Goal: Complete application form: Complete application form

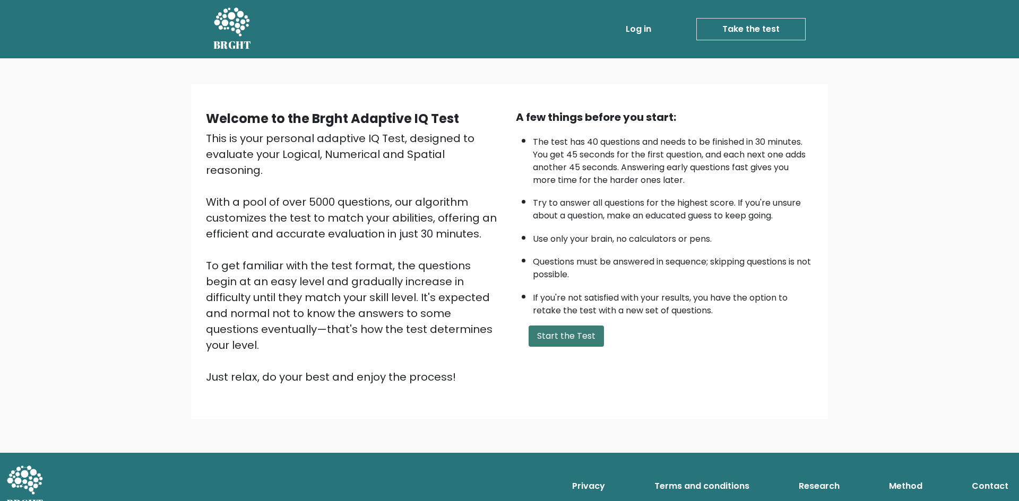
click at [543, 336] on button "Start the Test" at bounding box center [566, 336] width 75 height 21
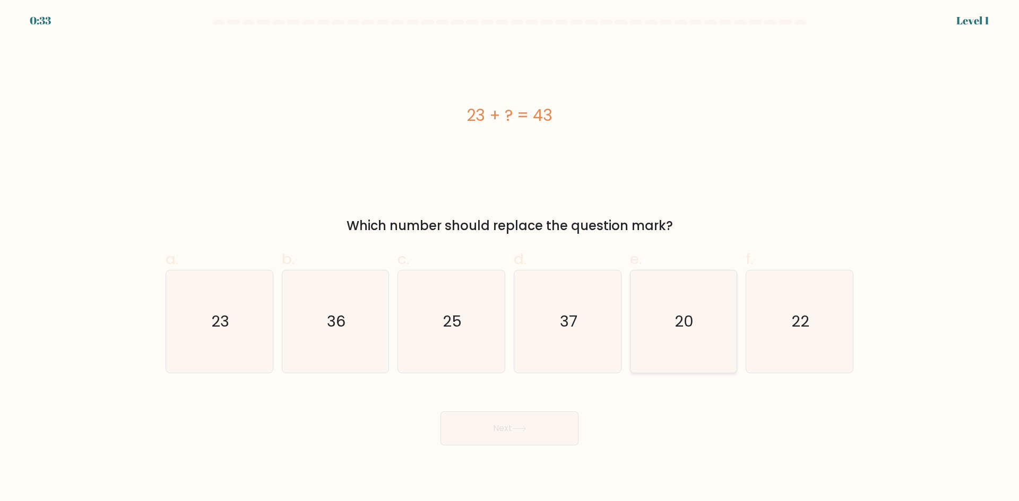
click at [685, 307] on icon "20" at bounding box center [683, 322] width 102 height 102
click at [510, 258] on input "e. 20" at bounding box center [509, 254] width 1 height 7
radio input "true"
click at [539, 427] on button "Next" at bounding box center [509, 429] width 138 height 34
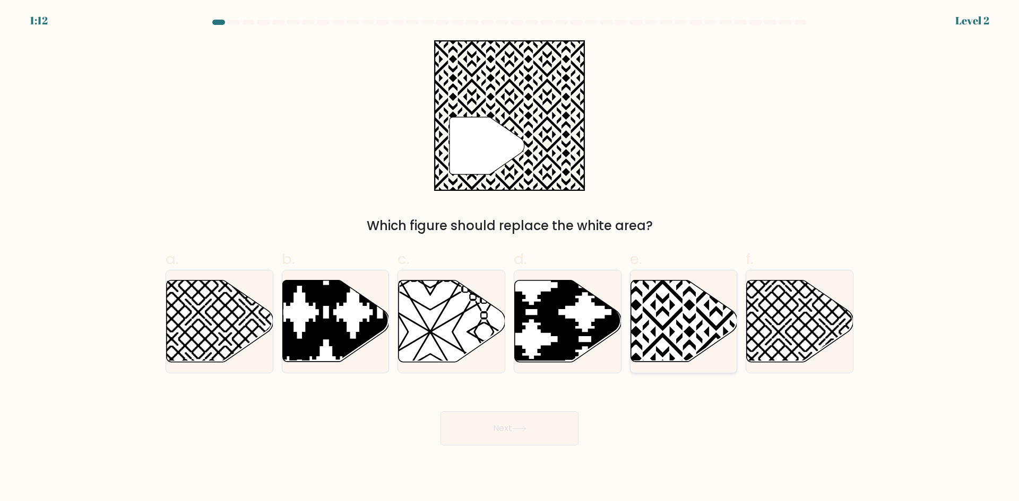
click at [664, 306] on icon at bounding box center [683, 322] width 107 height 82
click at [510, 258] on input "e." at bounding box center [509, 254] width 1 height 7
radio input "true"
click at [531, 434] on button "Next" at bounding box center [509, 429] width 138 height 34
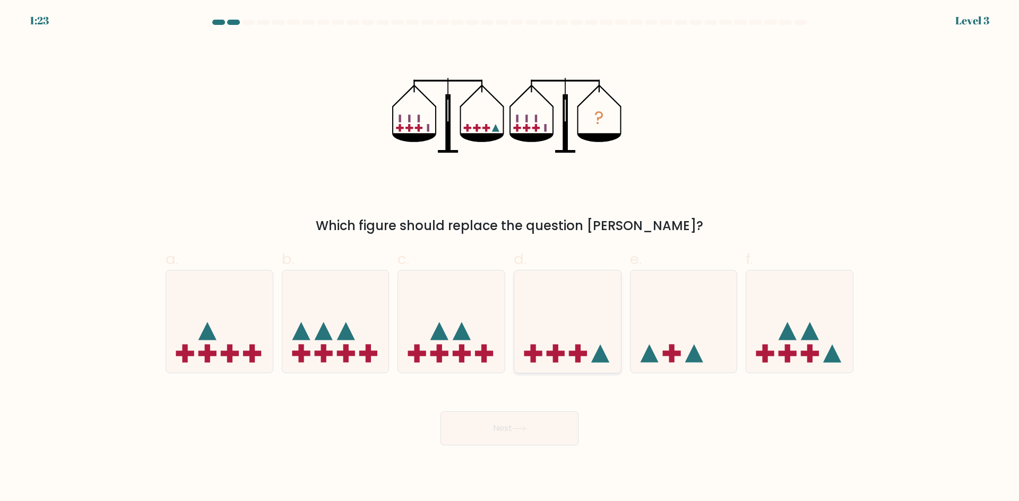
click at [573, 327] on icon at bounding box center [567, 322] width 107 height 88
click at [510, 258] on input "d." at bounding box center [509, 254] width 1 height 7
radio input "true"
click at [553, 436] on button "Next" at bounding box center [509, 429] width 138 height 34
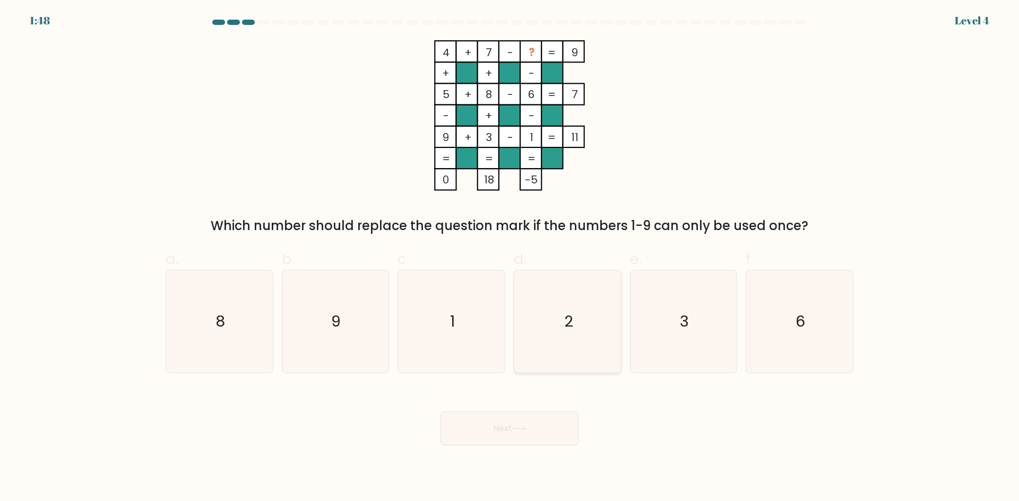
click at [548, 333] on icon "2" at bounding box center [567, 322] width 102 height 102
click at [510, 258] on input "d. 2" at bounding box center [509, 254] width 1 height 7
radio input "true"
click at [551, 428] on button "Next" at bounding box center [509, 429] width 138 height 34
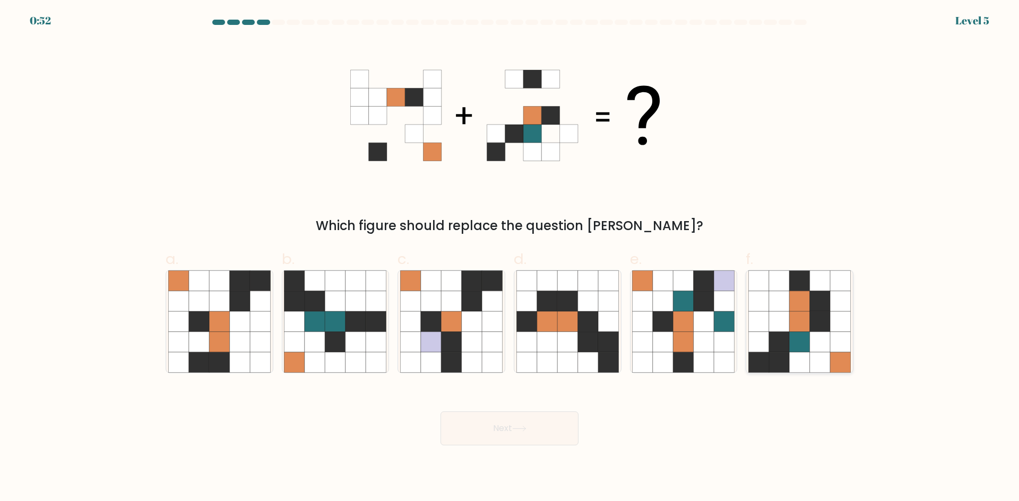
click at [801, 323] on icon at bounding box center [799, 322] width 20 height 20
click at [510, 258] on input "f." at bounding box center [509, 254] width 1 height 7
radio input "true"
click at [500, 434] on button "Next" at bounding box center [509, 429] width 138 height 34
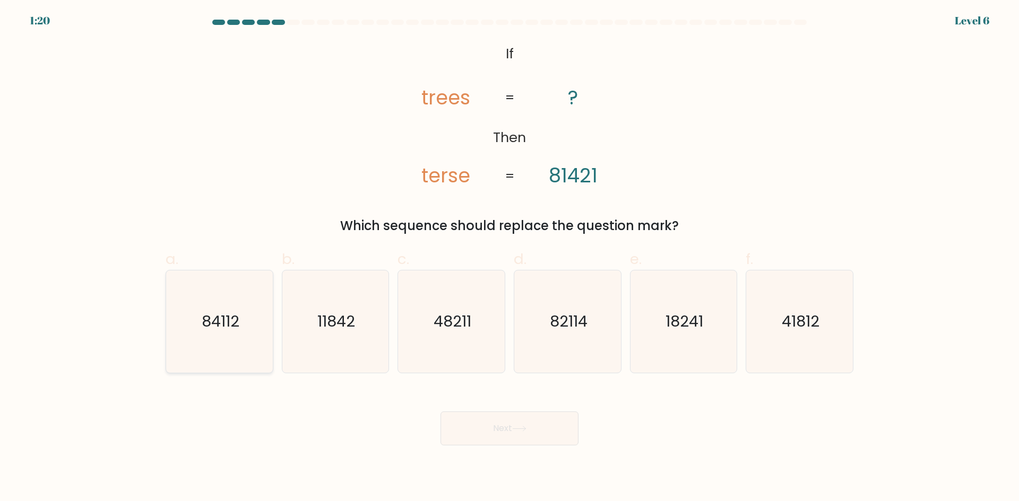
click at [246, 333] on icon "84112" at bounding box center [219, 322] width 102 height 102
click at [509, 258] on input "a. 84112" at bounding box center [509, 254] width 1 height 7
radio input "true"
click at [452, 423] on button "Next" at bounding box center [509, 429] width 138 height 34
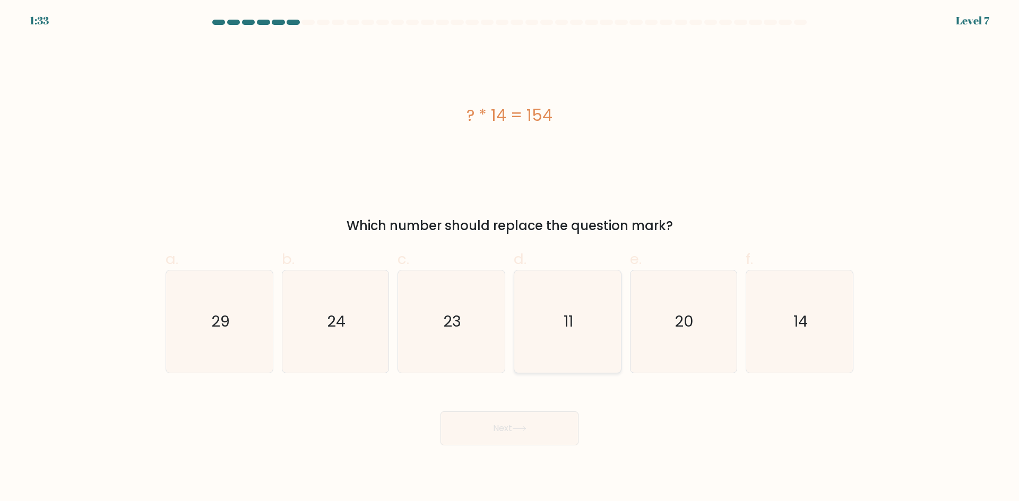
click at [555, 350] on icon "11" at bounding box center [567, 322] width 102 height 102
click at [510, 258] on input "d. 11" at bounding box center [509, 254] width 1 height 7
radio input "true"
click at [537, 438] on button "Next" at bounding box center [509, 429] width 138 height 34
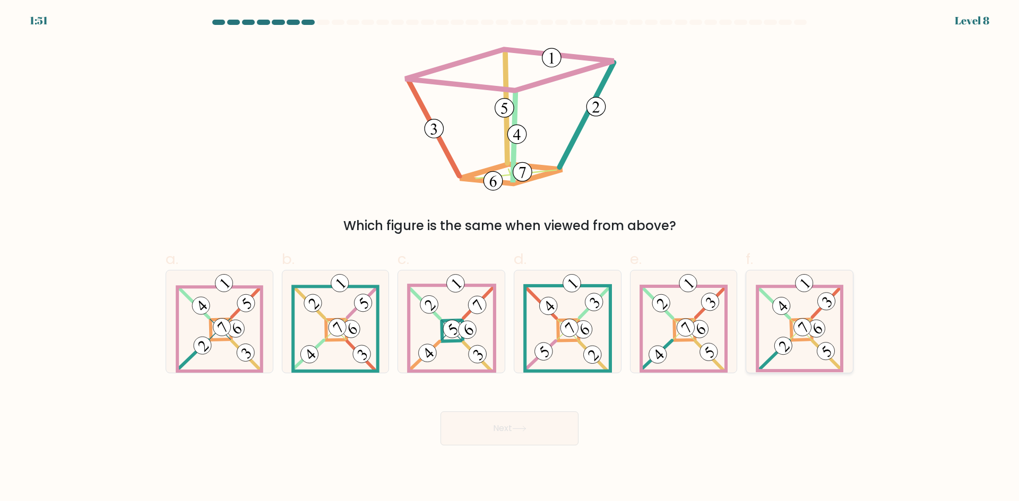
click at [783, 352] on 883 at bounding box center [783, 346] width 25 height 25
click at [510, 258] on input "f." at bounding box center [509, 254] width 1 height 7
radio input "true"
click at [552, 438] on button "Next" at bounding box center [509, 429] width 138 height 34
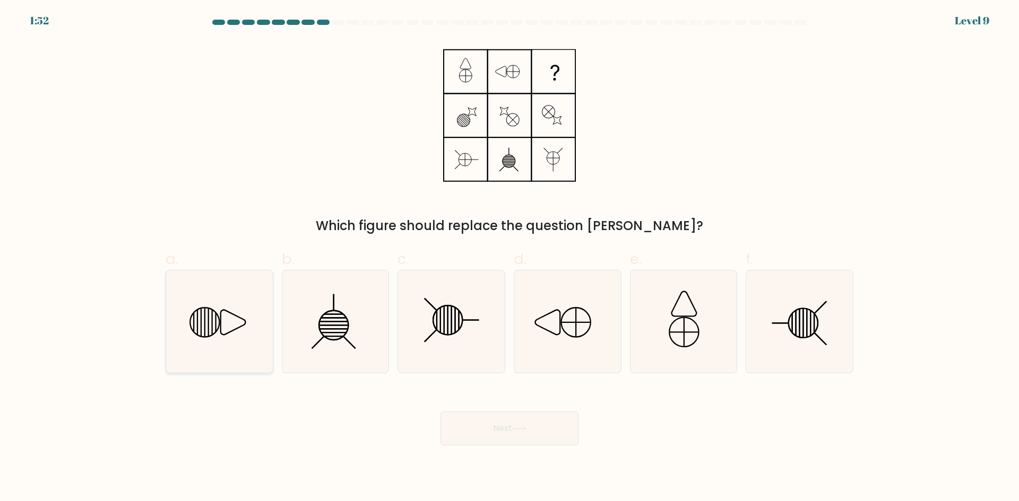
click at [224, 323] on icon at bounding box center [219, 322] width 102 height 102
click at [509, 258] on input "a." at bounding box center [509, 254] width 1 height 7
radio input "true"
click at [549, 424] on button "Next" at bounding box center [509, 429] width 138 height 34
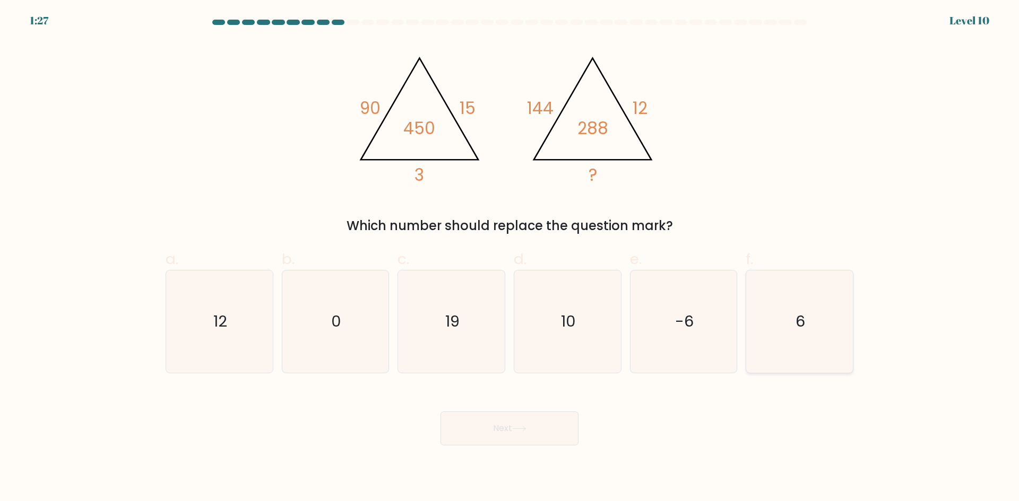
click at [794, 339] on icon "6" at bounding box center [799, 322] width 102 height 102
click at [510, 258] on input "f. 6" at bounding box center [509, 254] width 1 height 7
radio input "true"
click at [549, 435] on button "Next" at bounding box center [509, 429] width 138 height 34
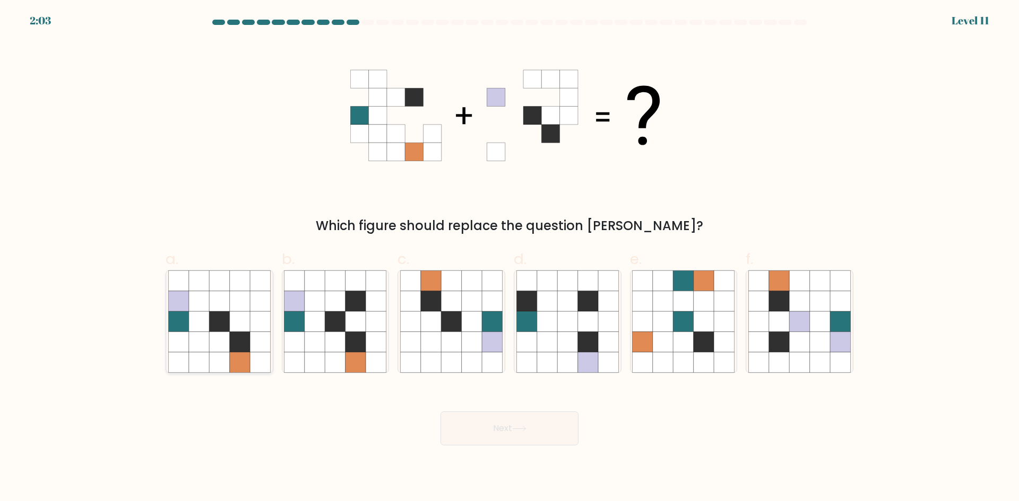
click at [253, 334] on icon at bounding box center [260, 342] width 20 height 20
click at [509, 258] on input "a." at bounding box center [509, 254] width 1 height 7
radio input "true"
click at [461, 419] on button "Next" at bounding box center [509, 429] width 138 height 34
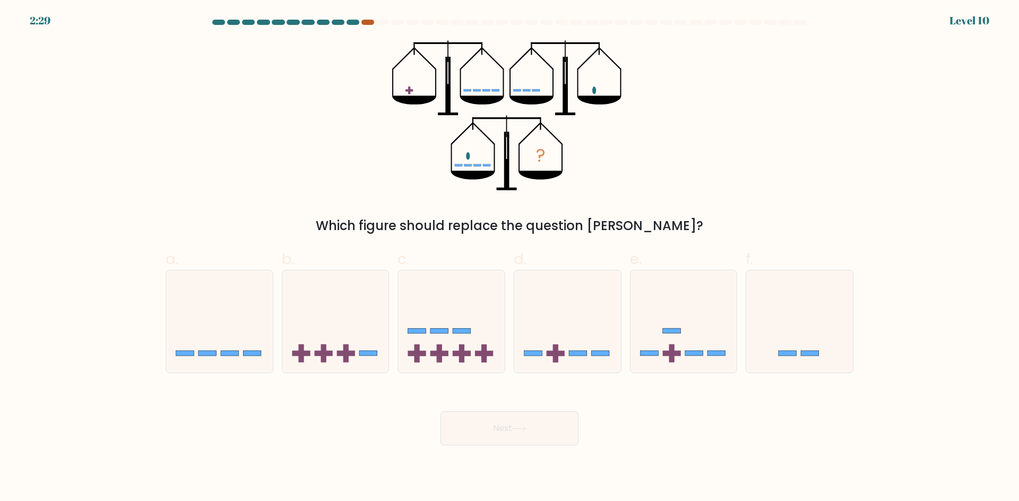
click at [368, 23] on div at bounding box center [367, 22] width 13 height 5
click at [539, 305] on icon at bounding box center [567, 322] width 107 height 88
click at [510, 258] on input "d." at bounding box center [509, 254] width 1 height 7
radio input "true"
click at [529, 435] on button "Next" at bounding box center [509, 429] width 138 height 34
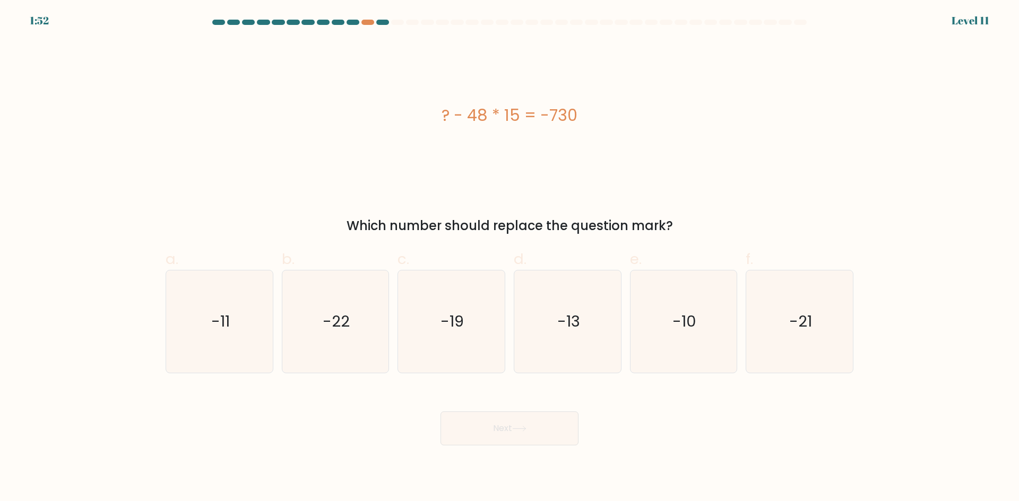
click at [75, 164] on form "a." at bounding box center [509, 233] width 1019 height 426
click at [759, 304] on icon "-21" at bounding box center [799, 322] width 102 height 102
click at [510, 258] on input "f. -21" at bounding box center [509, 254] width 1 height 7
radio input "true"
click at [559, 430] on button "Next" at bounding box center [509, 429] width 138 height 34
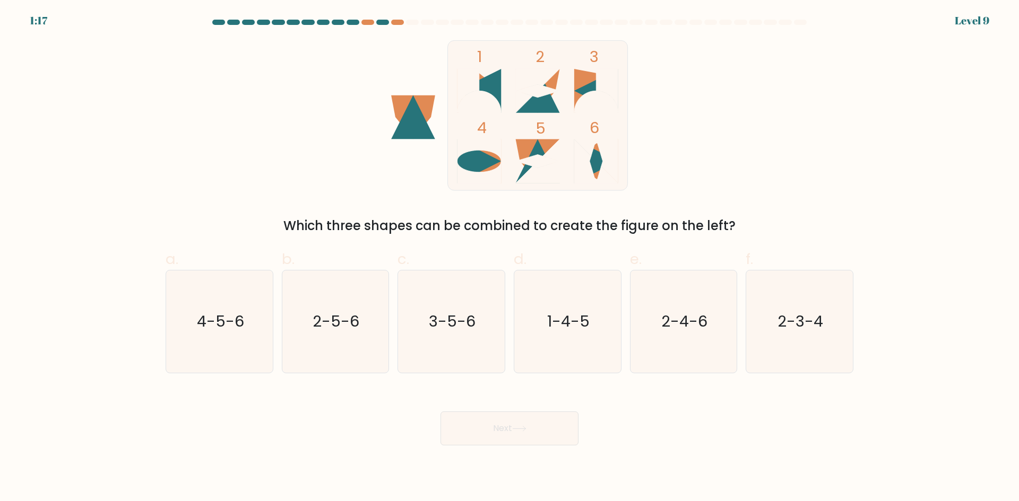
click at [491, 82] on icon at bounding box center [479, 91] width 44 height 44
click at [255, 317] on icon "4-5-6" at bounding box center [219, 322] width 102 height 102
click at [509, 258] on input "a. 4-5-6" at bounding box center [509, 254] width 1 height 7
radio input "true"
click at [474, 429] on button "Next" at bounding box center [509, 429] width 138 height 34
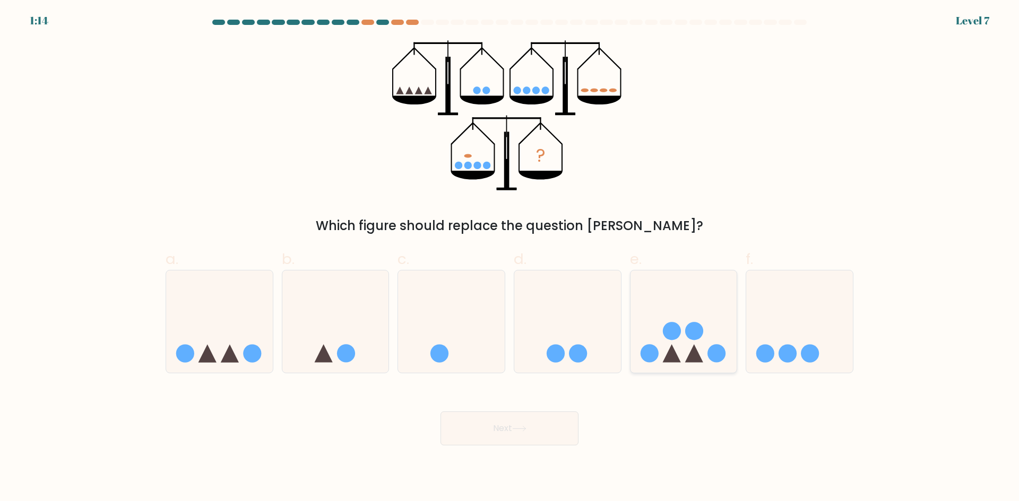
click at [683, 318] on icon at bounding box center [683, 322] width 107 height 88
click at [510, 258] on input "e." at bounding box center [509, 254] width 1 height 7
radio input "true"
click at [505, 433] on button "Next" at bounding box center [509, 429] width 138 height 34
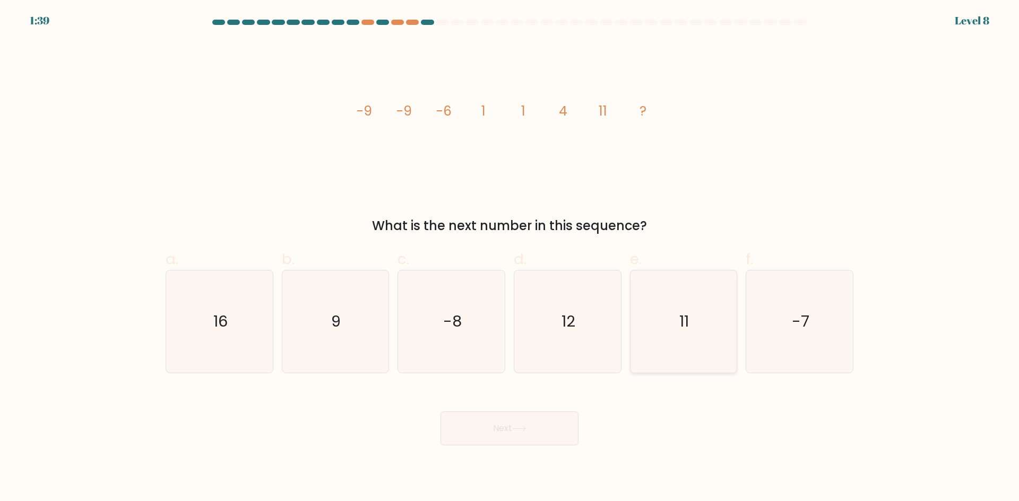
drag, startPoint x: 684, startPoint y: 336, endPoint x: 673, endPoint y: 343, distance: 12.8
click at [683, 336] on icon "11" at bounding box center [683, 322] width 102 height 102
click at [510, 258] on input "e. 11" at bounding box center [509, 254] width 1 height 7
radio input "true"
click at [561, 428] on button "Next" at bounding box center [509, 429] width 138 height 34
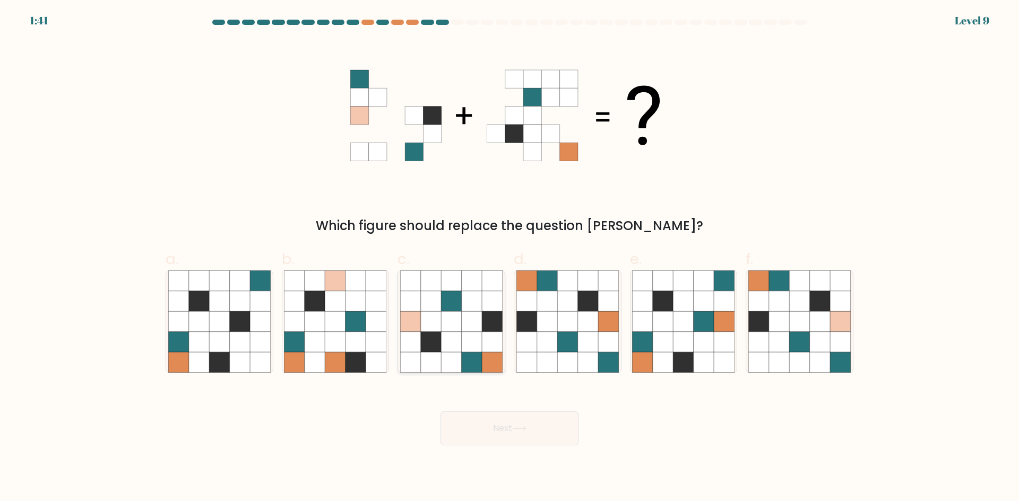
click at [473, 334] on icon at bounding box center [472, 342] width 20 height 20
click at [509, 258] on input "c." at bounding box center [509, 254] width 1 height 7
radio input "true"
click at [503, 442] on button "Next" at bounding box center [509, 429] width 138 height 34
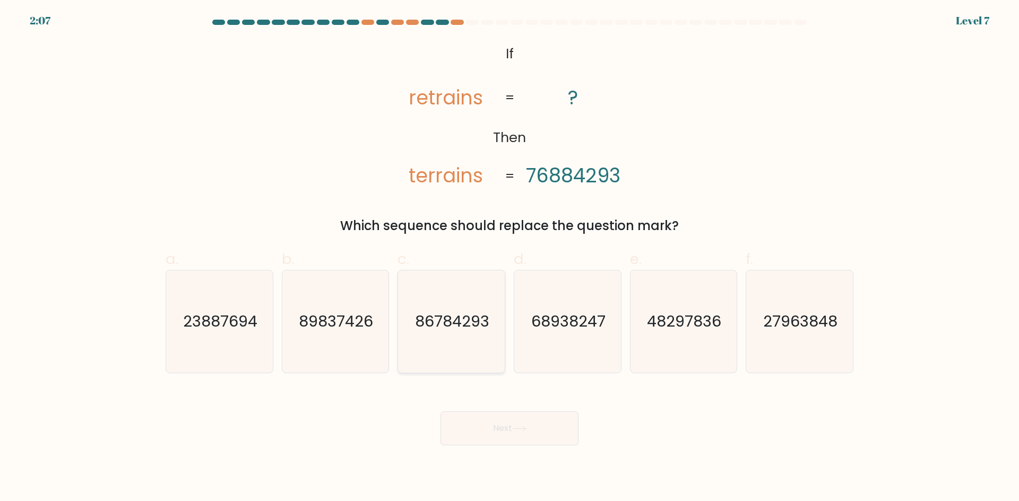
click at [457, 325] on text "86784293" at bounding box center [453, 321] width 74 height 21
click at [509, 258] on input "c. 86784293" at bounding box center [509, 254] width 1 height 7
radio input "true"
click at [469, 434] on button "Next" at bounding box center [509, 429] width 138 height 34
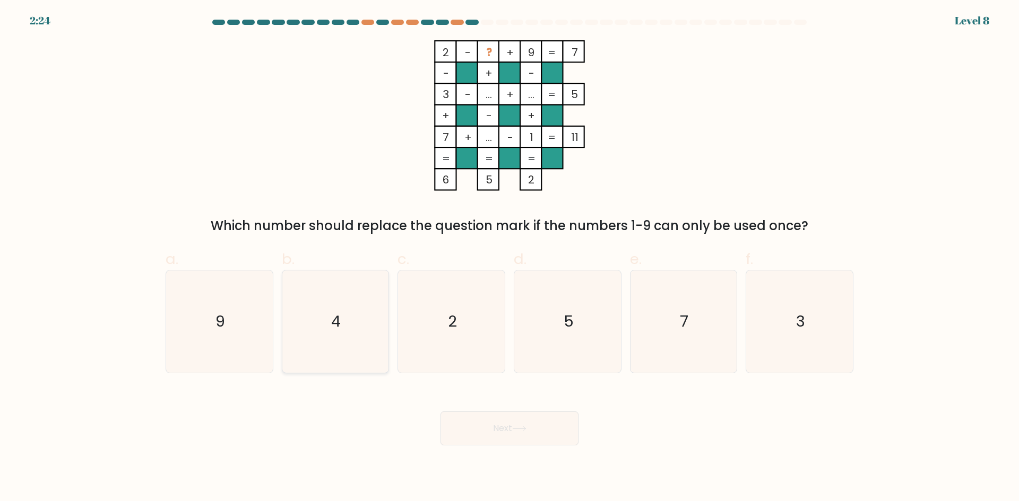
click at [360, 336] on icon "4" at bounding box center [335, 322] width 102 height 102
click at [509, 258] on input "b. 4" at bounding box center [509, 254] width 1 height 7
radio input "true"
click at [470, 425] on button "Next" at bounding box center [509, 429] width 138 height 34
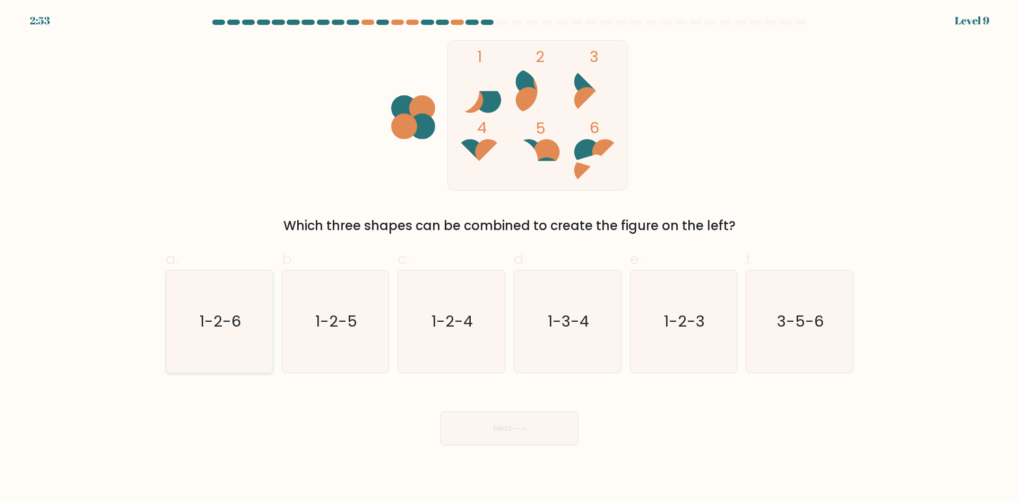
click at [223, 327] on text "1-2-6" at bounding box center [220, 321] width 41 height 21
click at [509, 258] on input "a. 1-2-6" at bounding box center [509, 254] width 1 height 7
radio input "true"
click at [495, 436] on button "Next" at bounding box center [509, 429] width 138 height 34
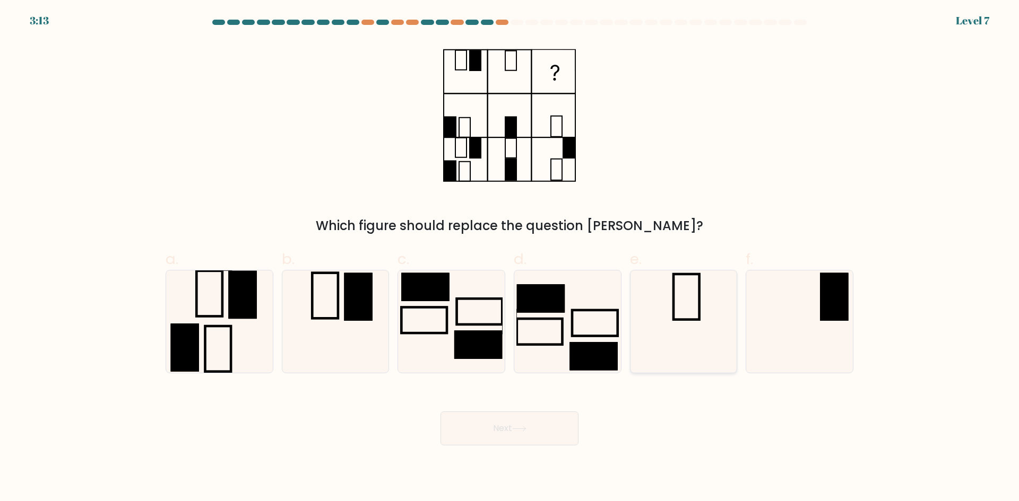
click at [725, 292] on icon at bounding box center [683, 322] width 102 height 102
click at [510, 258] on input "e." at bounding box center [509, 254] width 1 height 7
radio input "true"
click at [540, 448] on body "3:12 Level 7" at bounding box center [509, 250] width 1019 height 501
click at [540, 437] on button "Next" at bounding box center [509, 429] width 138 height 34
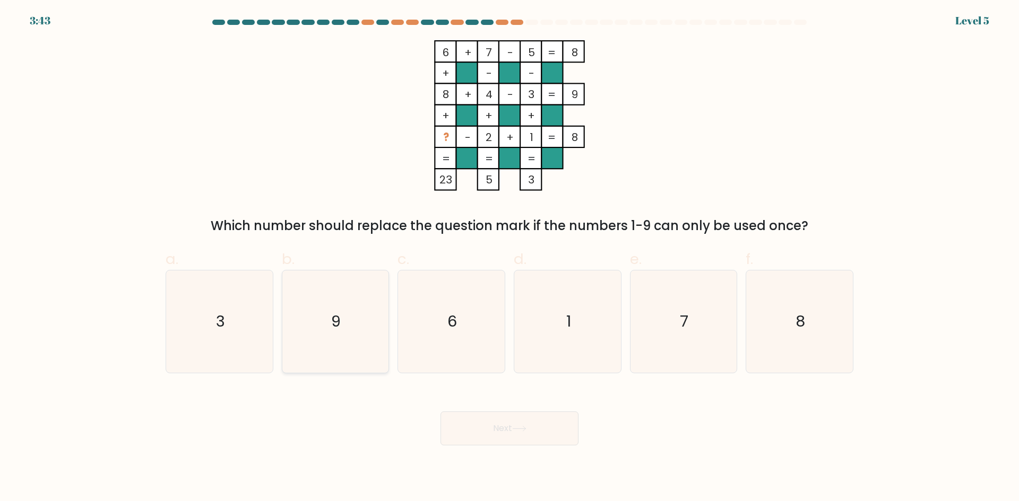
drag, startPoint x: 336, startPoint y: 306, endPoint x: 406, endPoint y: 361, distance: 89.2
click at [336, 306] on icon "9" at bounding box center [335, 322] width 102 height 102
click at [509, 258] on input "b. 9" at bounding box center [509, 254] width 1 height 7
radio input "true"
click at [485, 426] on button "Next" at bounding box center [509, 429] width 138 height 34
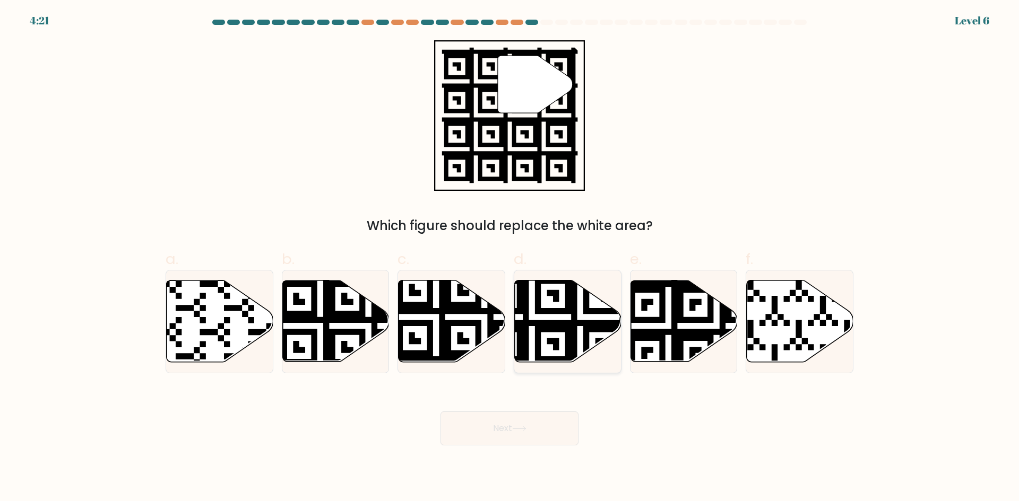
click at [569, 300] on icon at bounding box center [531, 365] width 193 height 193
click at [510, 258] on input "d." at bounding box center [509, 254] width 1 height 7
radio input "true"
click at [544, 439] on button "Next" at bounding box center [509, 429] width 138 height 34
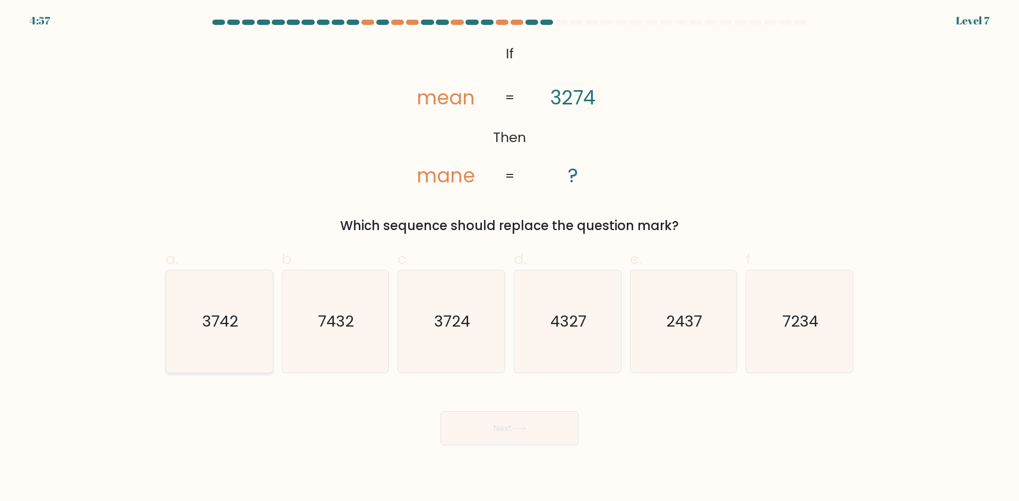
click at [210, 333] on icon "3742" at bounding box center [219, 322] width 102 height 102
click at [509, 258] on input "a. 3742" at bounding box center [509, 254] width 1 height 7
radio input "true"
click at [476, 417] on button "Next" at bounding box center [509, 429] width 138 height 34
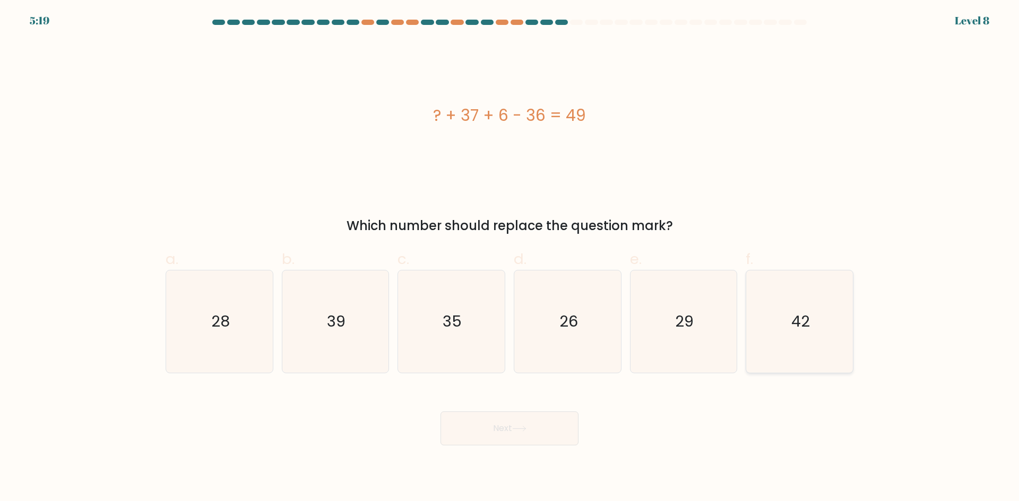
click at [788, 324] on icon "42" at bounding box center [799, 322] width 102 height 102
click at [510, 258] on input "f. 42" at bounding box center [509, 254] width 1 height 7
radio input "true"
click at [534, 453] on body "5:19 Level 8 a." at bounding box center [509, 250] width 1019 height 501
click at [534, 435] on button "Next" at bounding box center [509, 429] width 138 height 34
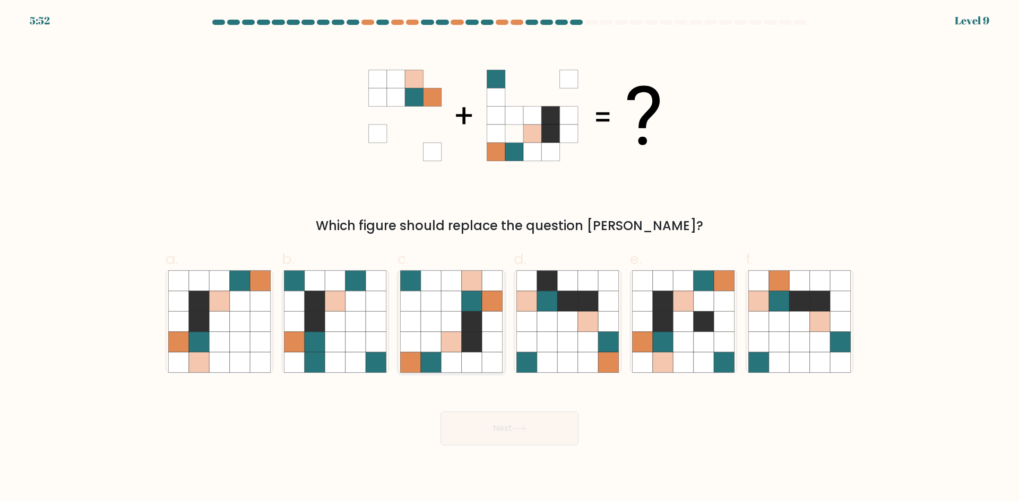
click at [473, 308] on icon at bounding box center [472, 301] width 20 height 20
click at [509, 258] on input "c." at bounding box center [509, 254] width 1 height 7
radio input "true"
click at [536, 427] on button "Next" at bounding box center [509, 429] width 138 height 34
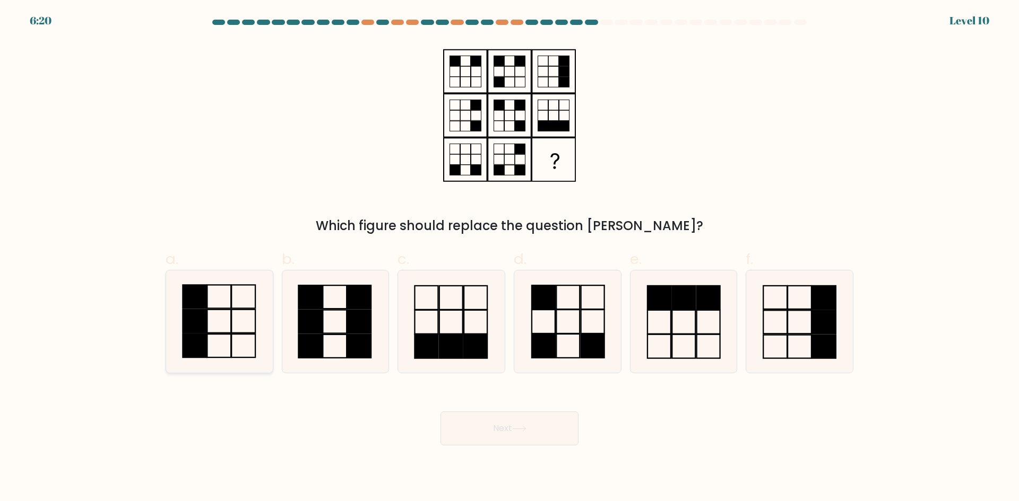
click at [258, 324] on icon at bounding box center [219, 322] width 102 height 102
click at [509, 258] on input "a." at bounding box center [509, 254] width 1 height 7
radio input "true"
click at [454, 421] on button "Next" at bounding box center [509, 429] width 138 height 34
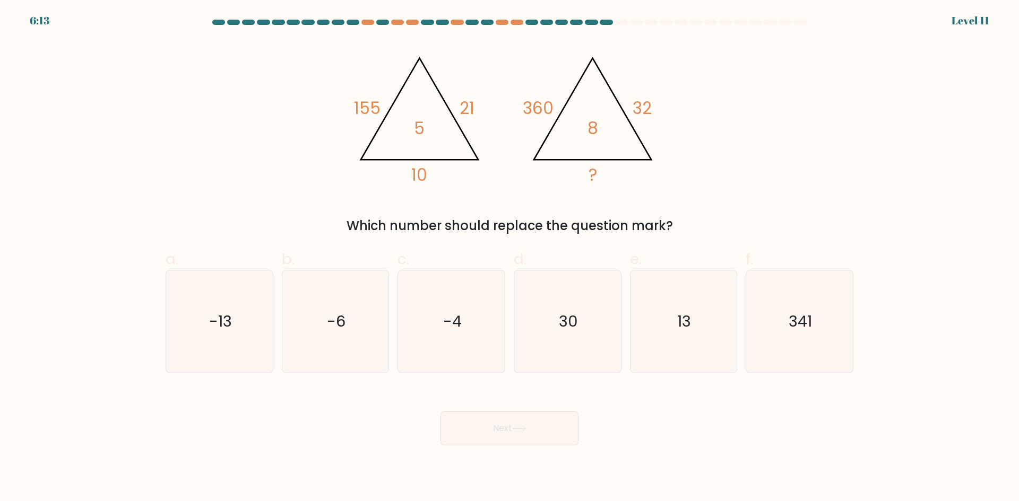
click at [406, 219] on div "Which number should replace the question mark?" at bounding box center [509, 226] width 675 height 19
click at [583, 296] on icon "30" at bounding box center [567, 322] width 102 height 102
click at [510, 258] on input "d. 30" at bounding box center [509, 254] width 1 height 7
radio input "true"
click at [553, 439] on button "Next" at bounding box center [509, 429] width 138 height 34
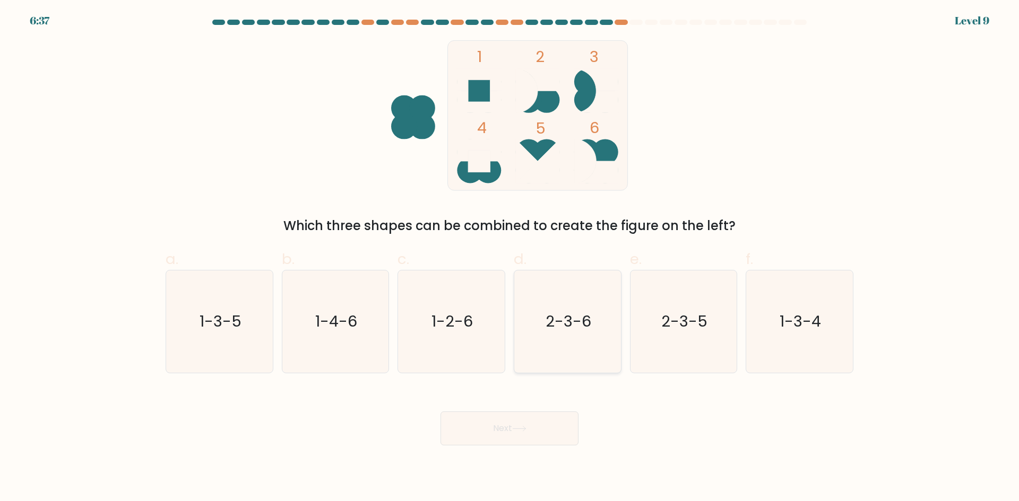
click at [566, 325] on text "2-3-6" at bounding box center [569, 321] width 46 height 21
click at [510, 258] on input "d. 2-3-6" at bounding box center [509, 254] width 1 height 7
radio input "true"
click at [550, 433] on button "Next" at bounding box center [509, 429] width 138 height 34
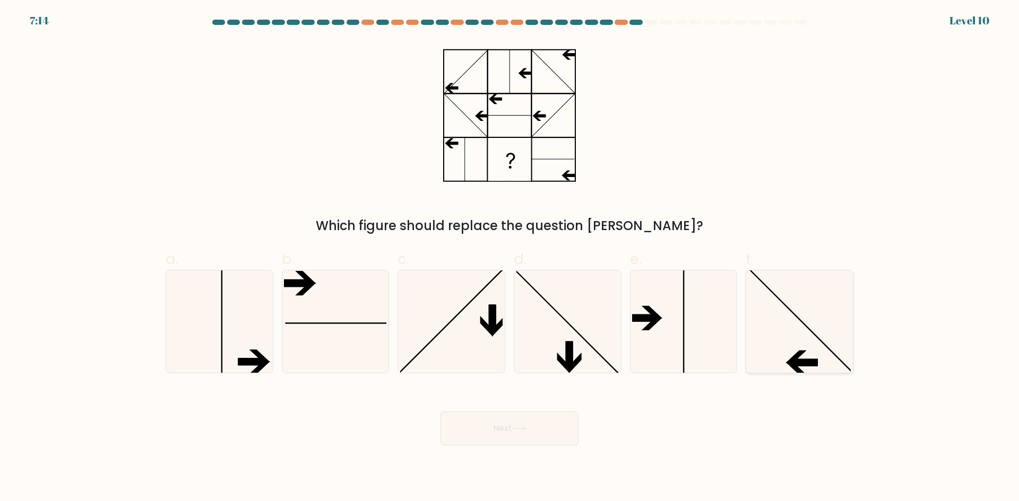
click at [816, 312] on icon at bounding box center [799, 322] width 102 height 102
click at [510, 258] on input "f." at bounding box center [509, 254] width 1 height 7
radio input "true"
click at [497, 422] on button "Next" at bounding box center [509, 429] width 138 height 34
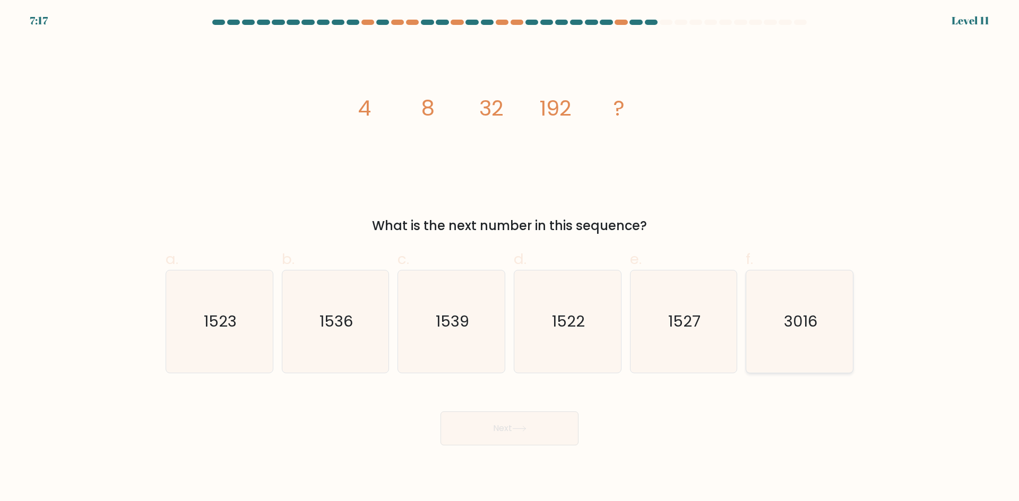
click at [750, 332] on icon "3016" at bounding box center [799, 322] width 102 height 102
click at [510, 258] on input "f. 3016" at bounding box center [509, 254] width 1 height 7
radio input "true"
click at [531, 434] on button "Next" at bounding box center [509, 429] width 138 height 34
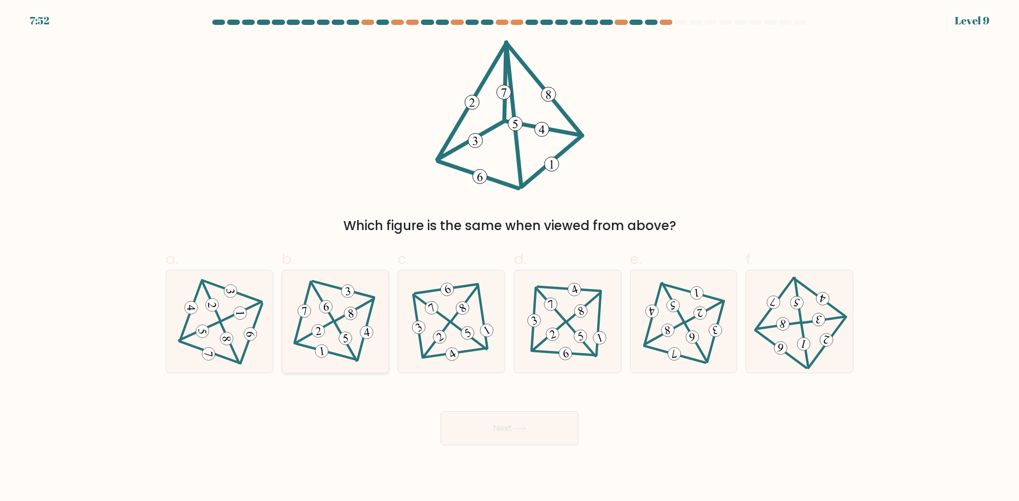
click at [360, 328] on icon at bounding box center [335, 322] width 83 height 82
click at [509, 258] on input "b." at bounding box center [509, 254] width 1 height 7
radio input "true"
click at [470, 422] on button "Next" at bounding box center [509, 429] width 138 height 34
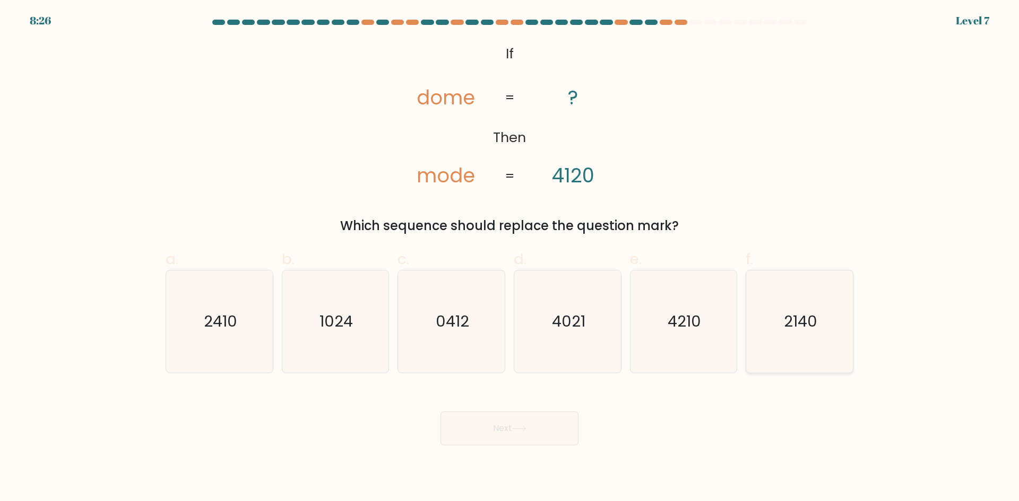
click at [791, 321] on text "2140" at bounding box center [800, 321] width 33 height 21
click at [510, 258] on input "f. 2140" at bounding box center [509, 254] width 1 height 7
radio input "true"
click at [524, 431] on icon at bounding box center [519, 429] width 14 height 6
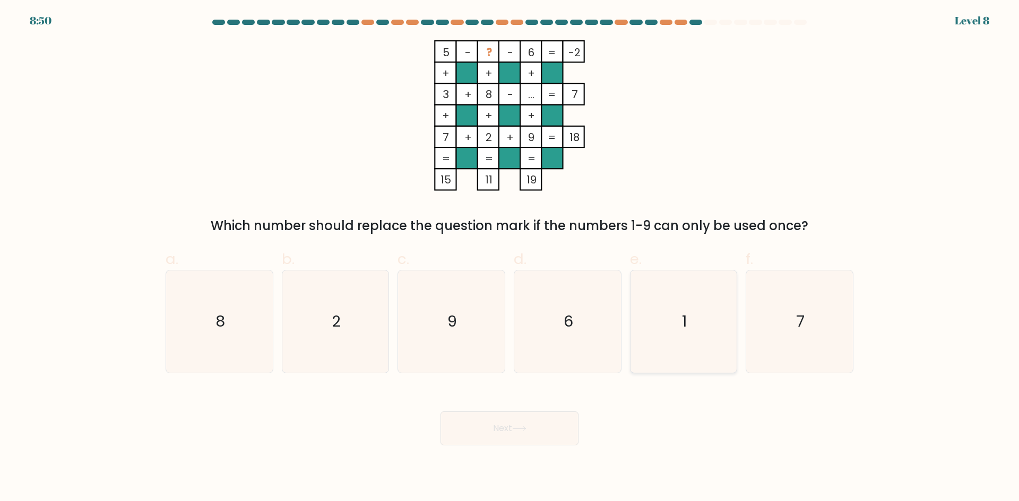
click at [677, 303] on icon "1" at bounding box center [683, 322] width 102 height 102
click at [510, 258] on input "e. 1" at bounding box center [509, 254] width 1 height 7
radio input "true"
click at [569, 427] on button "Next" at bounding box center [509, 429] width 138 height 34
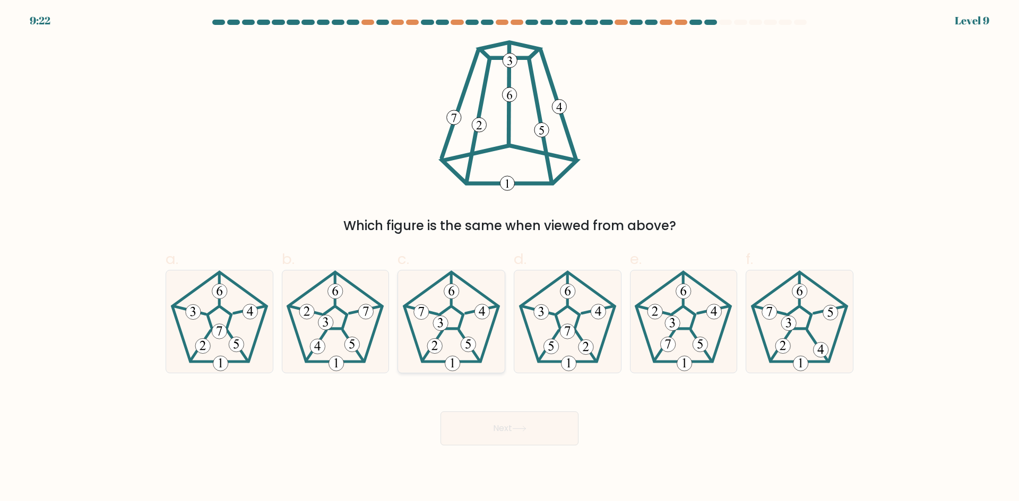
click at [459, 338] on icon at bounding box center [451, 322] width 102 height 102
click at [509, 258] on input "c." at bounding box center [509, 254] width 1 height 7
radio input "true"
click at [517, 434] on button "Next" at bounding box center [509, 429] width 138 height 34
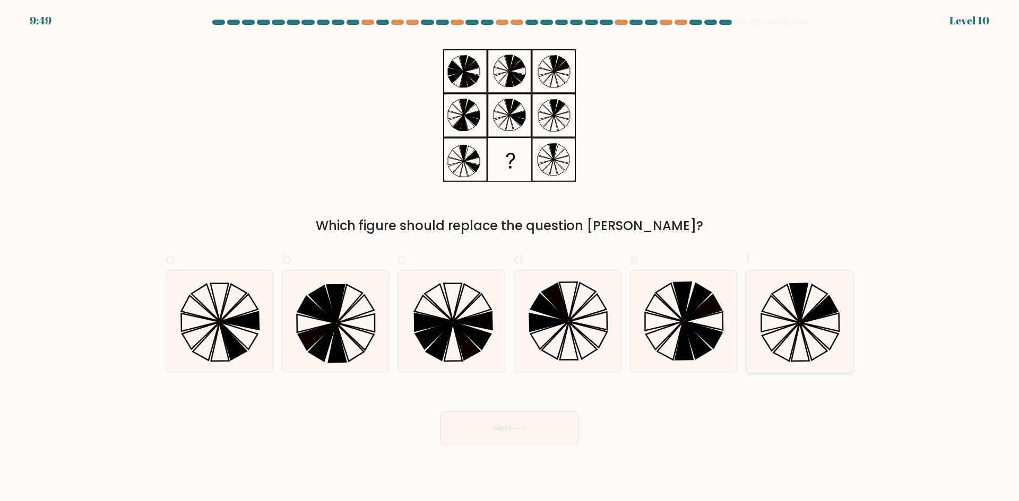
click at [780, 315] on icon at bounding box center [799, 322] width 102 height 102
click at [510, 258] on input "f." at bounding box center [509, 254] width 1 height 7
radio input "true"
click at [813, 322] on icon at bounding box center [799, 321] width 101 height 101
click at [510, 258] on input "f." at bounding box center [509, 254] width 1 height 7
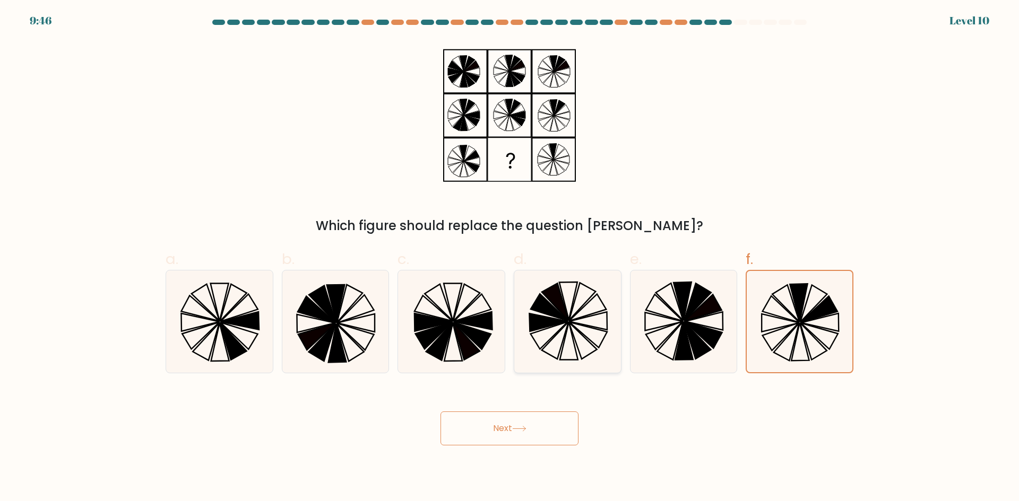
click at [542, 321] on icon at bounding box center [548, 323] width 38 height 18
click at [510, 258] on input "d." at bounding box center [509, 254] width 1 height 7
radio input "true"
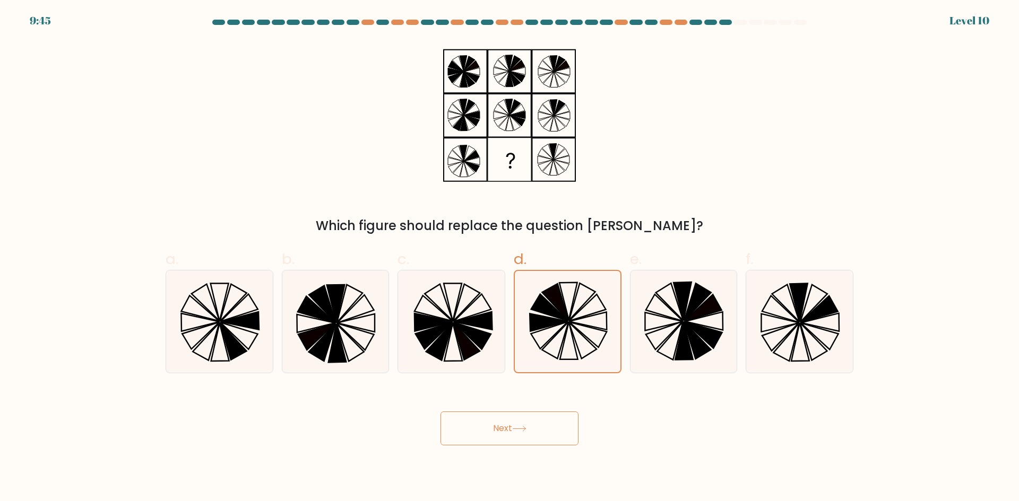
click at [555, 420] on button "Next" at bounding box center [509, 429] width 138 height 34
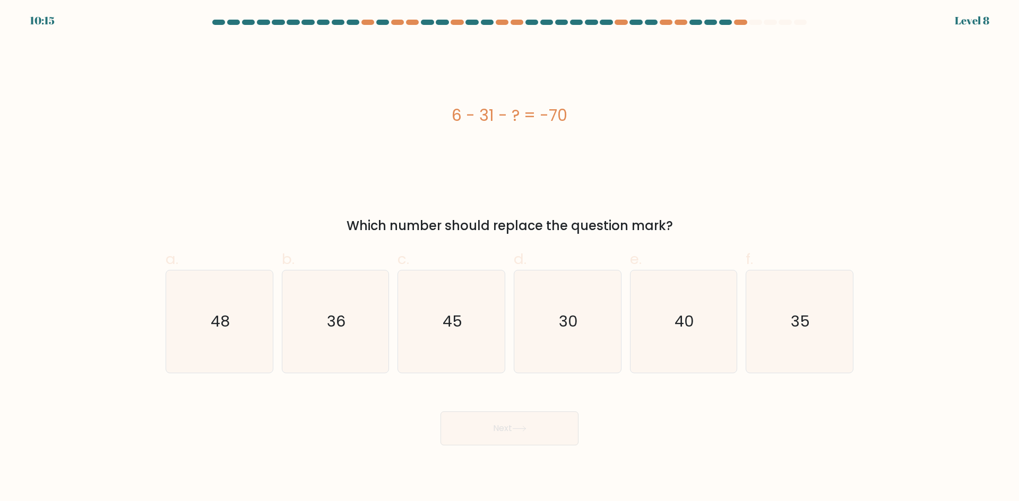
click at [639, 419] on div "Next" at bounding box center [509, 415] width 700 height 59
click at [753, 338] on icon "35" at bounding box center [799, 322] width 102 height 102
click at [510, 258] on input "f. 35" at bounding box center [509, 254] width 1 height 7
radio input "true"
click at [556, 427] on button "Next" at bounding box center [509, 429] width 138 height 34
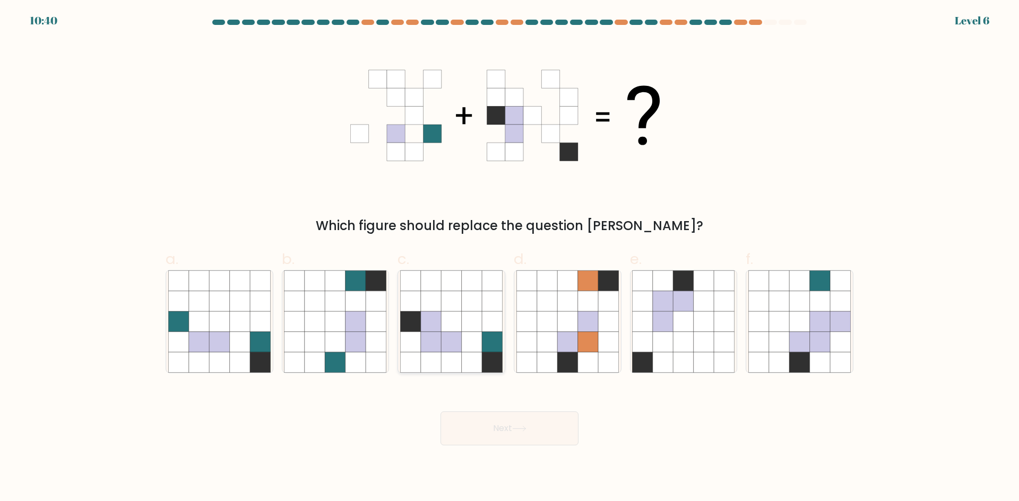
click at [461, 335] on icon at bounding box center [451, 342] width 20 height 20
click at [509, 258] on input "c." at bounding box center [509, 254] width 1 height 7
radio input "true"
click at [516, 448] on body "10:40 Level 6" at bounding box center [509, 250] width 1019 height 501
click at [517, 435] on button "Next" at bounding box center [509, 429] width 138 height 34
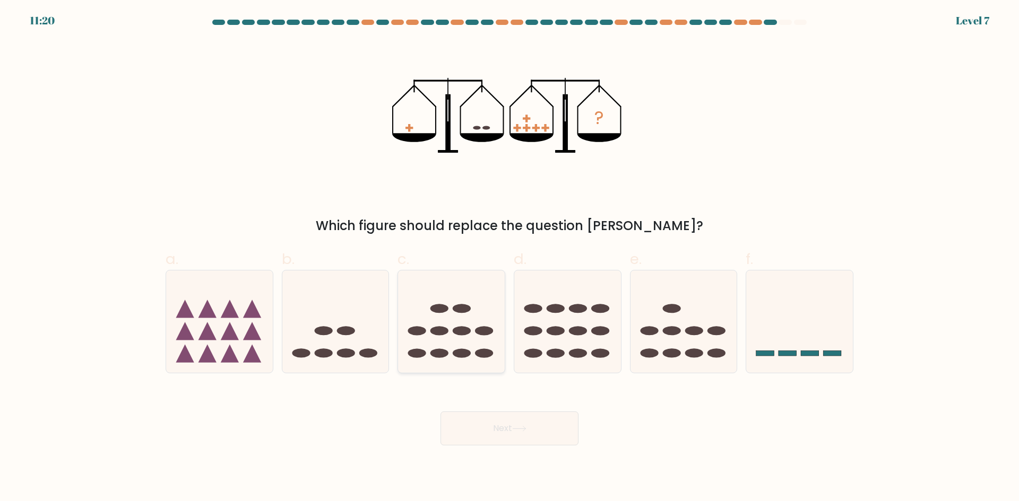
click at [451, 350] on icon at bounding box center [451, 322] width 107 height 88
click at [509, 258] on input "c." at bounding box center [509, 254] width 1 height 7
radio input "true"
click at [508, 437] on button "Next" at bounding box center [509, 429] width 138 height 34
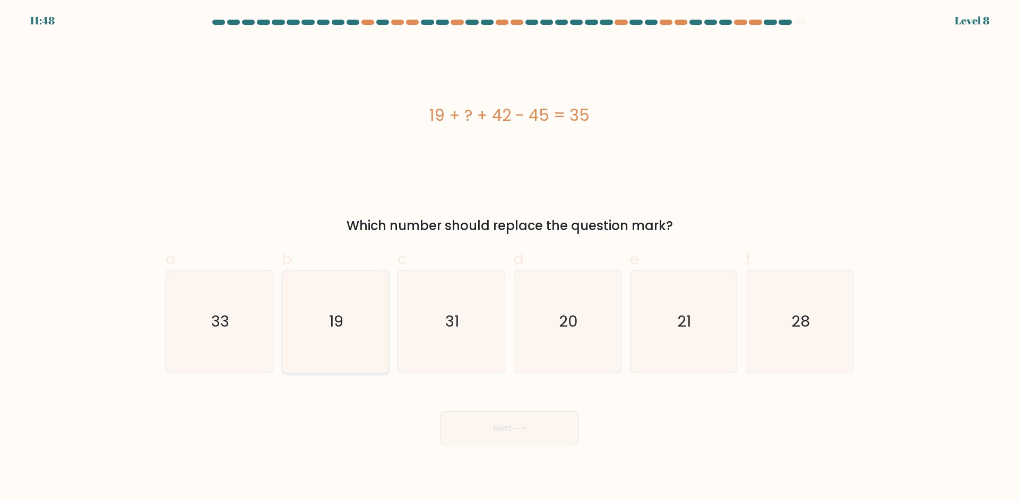
click at [362, 317] on icon "19" at bounding box center [335, 322] width 102 height 102
click at [509, 258] on input "b. 19" at bounding box center [509, 254] width 1 height 7
radio input "true"
click at [478, 434] on button "Next" at bounding box center [509, 429] width 138 height 34
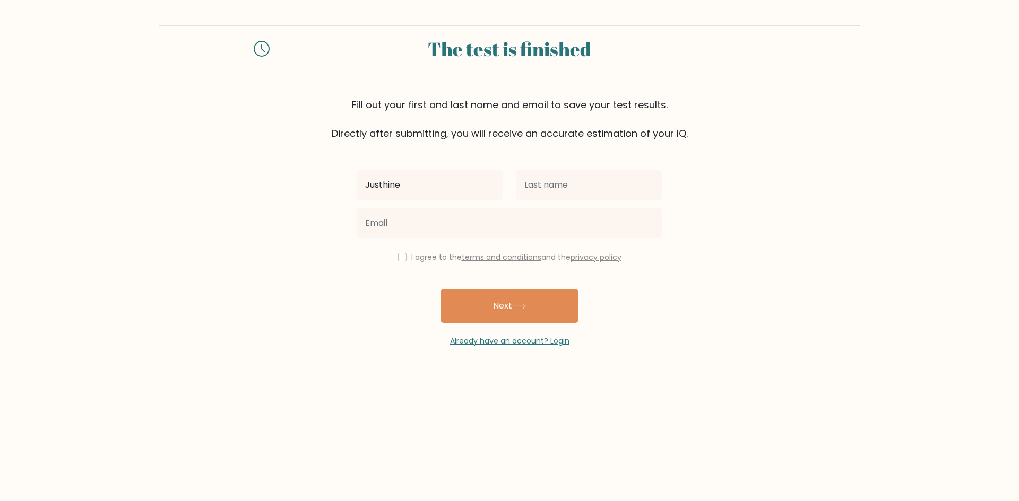
type input "Justhine"
type input "Orias"
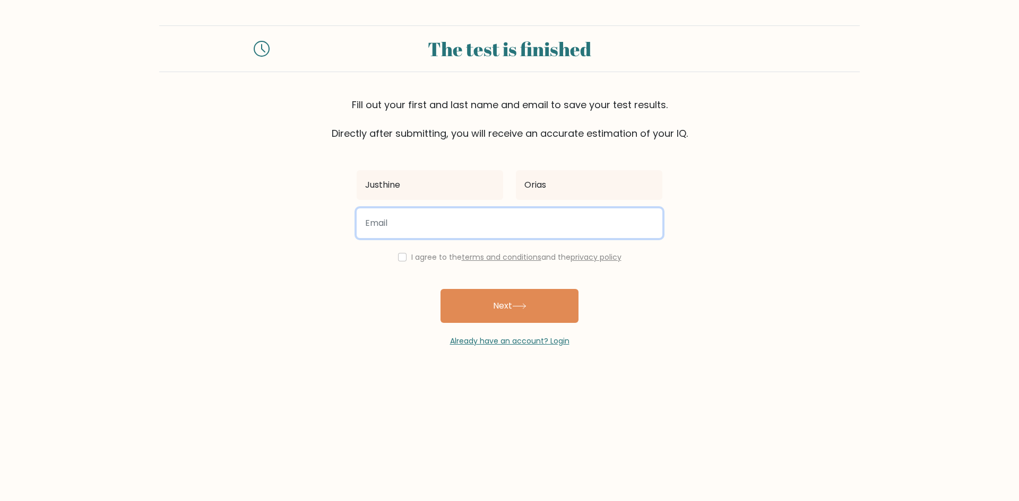
click at [376, 227] on input "email" at bounding box center [510, 224] width 306 height 30
type input "[EMAIL_ADDRESS][DOMAIN_NAME]"
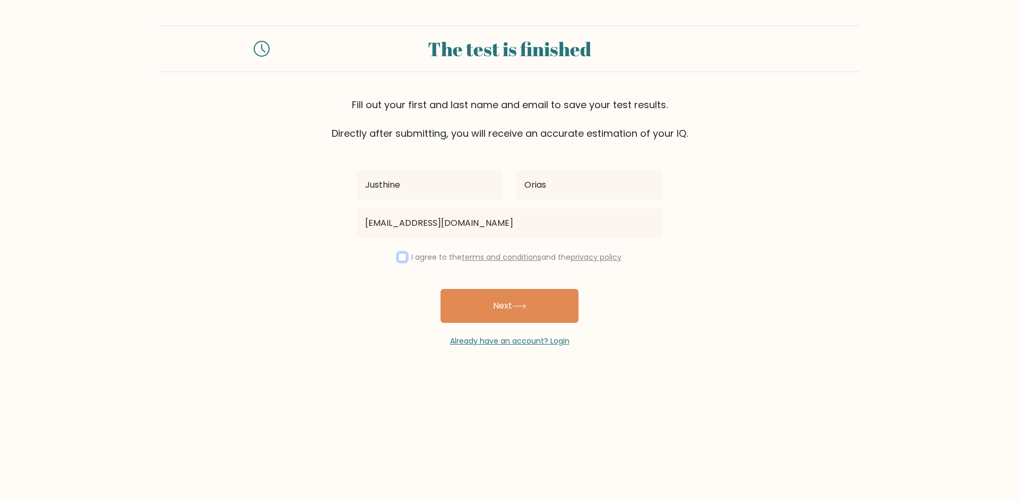
drag, startPoint x: 403, startPoint y: 256, endPoint x: 411, endPoint y: 265, distance: 12.4
click at [403, 256] on input "checkbox" at bounding box center [402, 257] width 8 height 8
checkbox input "true"
click at [453, 297] on button "Next" at bounding box center [509, 306] width 138 height 34
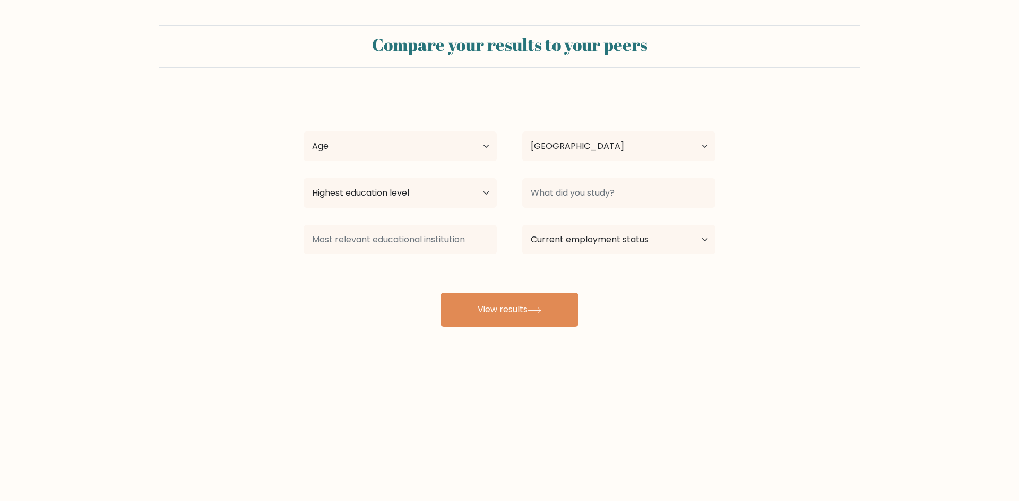
select select "PH"
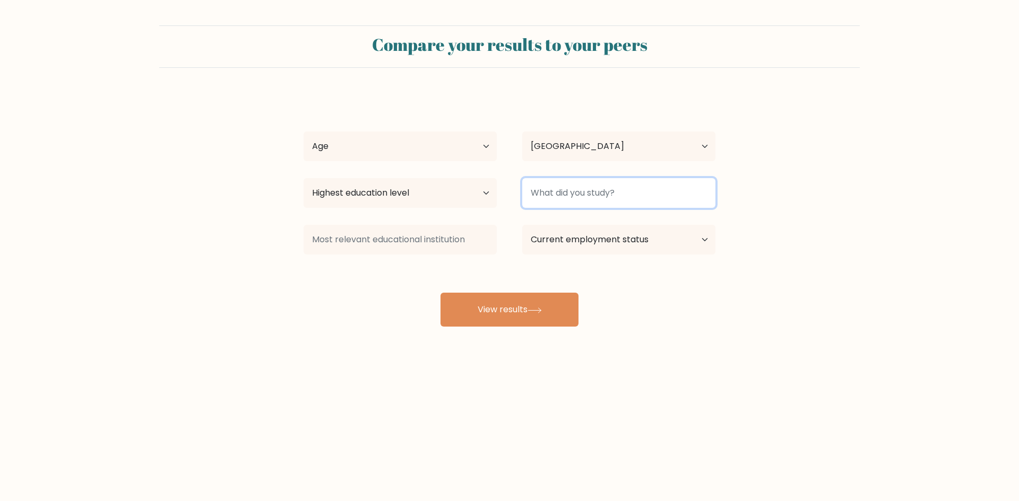
click at [556, 189] on input at bounding box center [618, 193] width 193 height 30
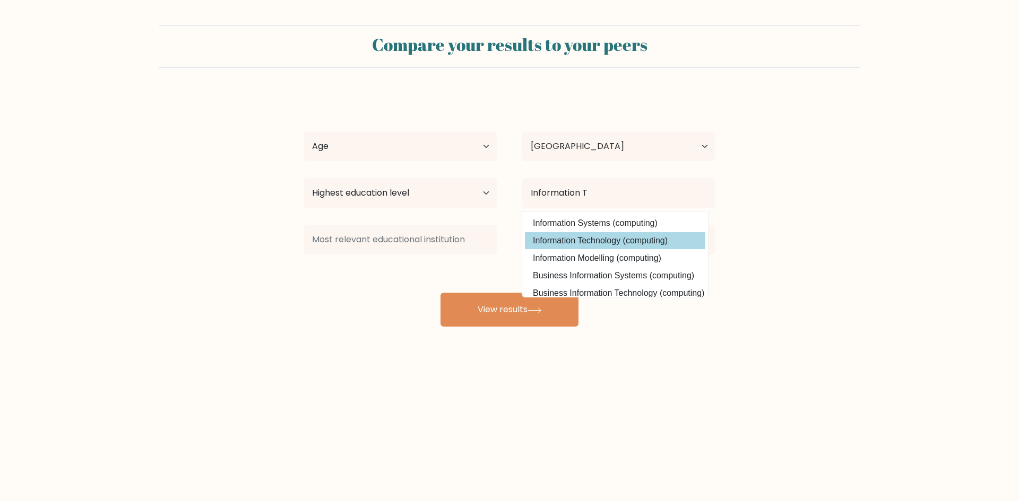
click at [526, 245] on option "Information Technology (computing)" at bounding box center [615, 240] width 180 height 17
type input "Information Technology"
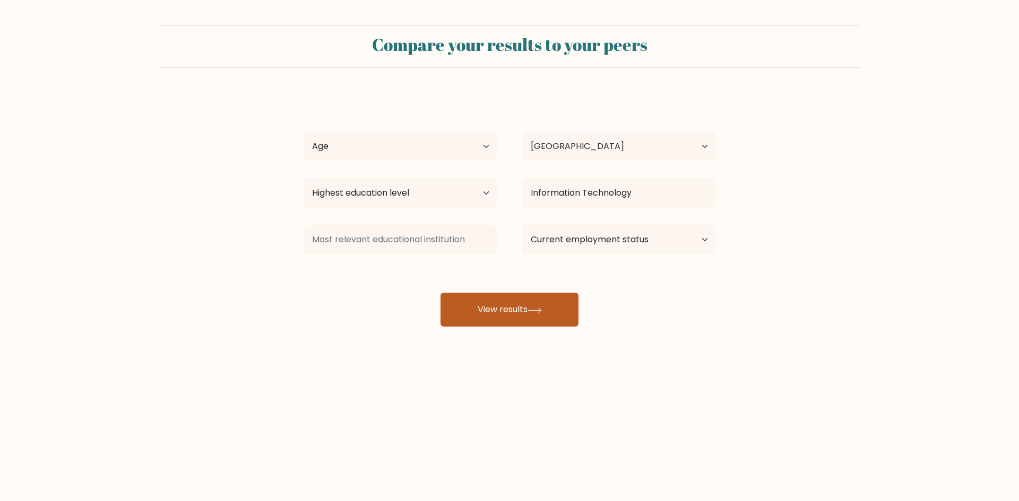
click at [492, 299] on button "View results" at bounding box center [509, 310] width 138 height 34
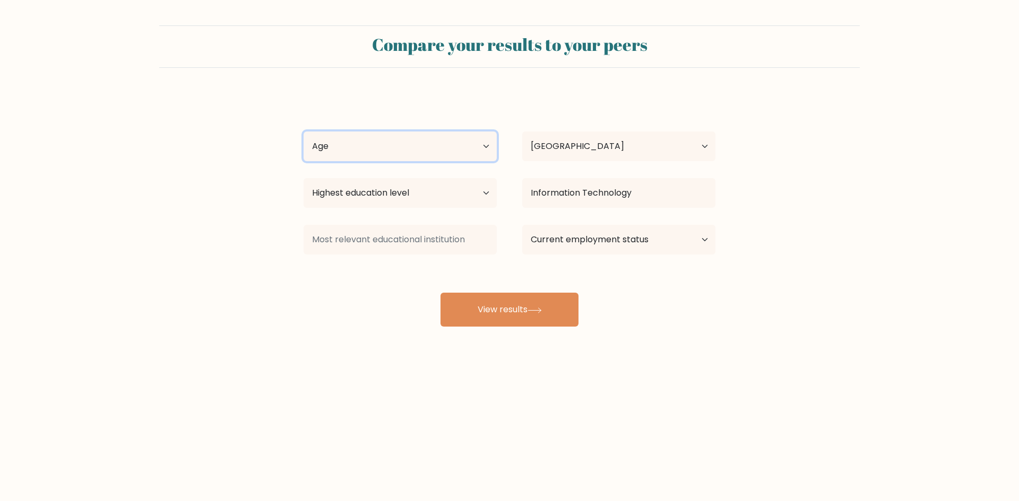
click at [422, 149] on select "Age Under 18 years old 18-24 years old 25-34 years old 35-44 years old 45-54 ye…" at bounding box center [400, 147] width 193 height 30
select select "18_24"
click at [304, 132] on select "Age Under 18 years old 18-24 years old 25-34 years old 35-44 years old 45-54 ye…" at bounding box center [400, 147] width 193 height 30
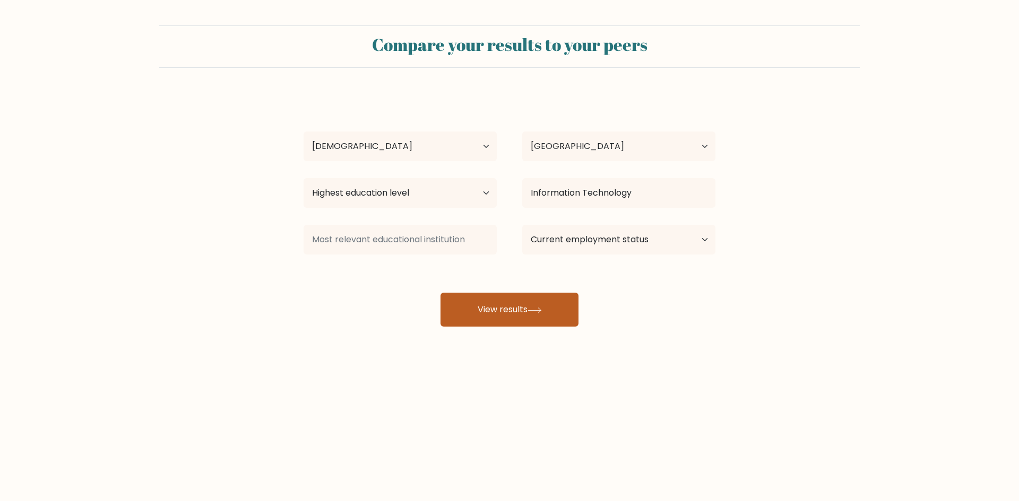
click at [502, 302] on button "View results" at bounding box center [509, 310] width 138 height 34
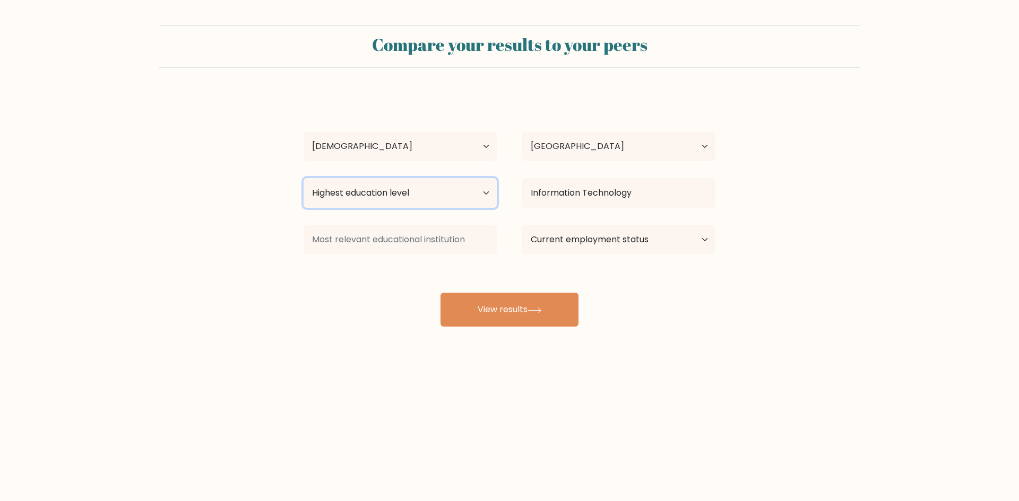
click at [445, 192] on select "Highest education level No schooling Primary Lower Secondary Upper Secondary Oc…" at bounding box center [400, 193] width 193 height 30
select select "bachelors_degree"
click at [304, 178] on select "Highest education level No schooling Primary Lower Secondary Upper Secondary Oc…" at bounding box center [400, 193] width 193 height 30
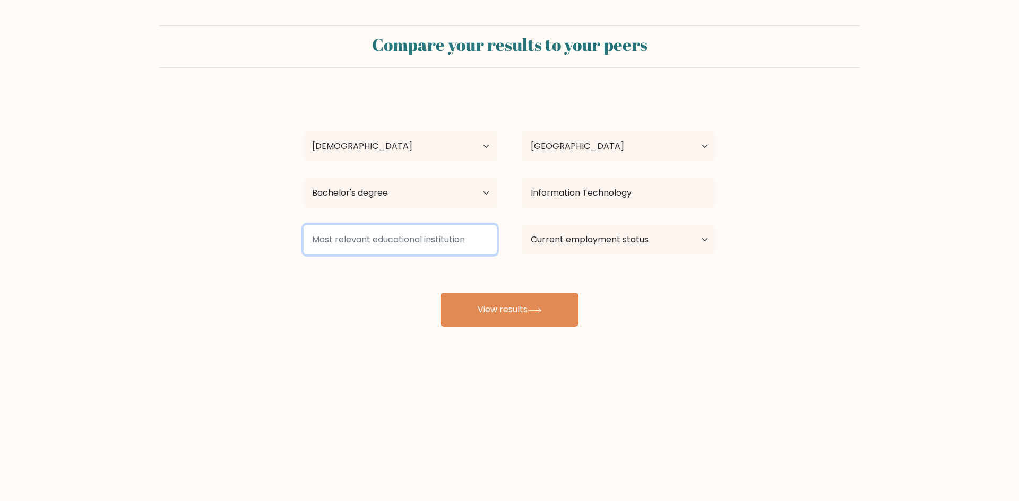
click at [401, 240] on input at bounding box center [400, 240] width 193 height 30
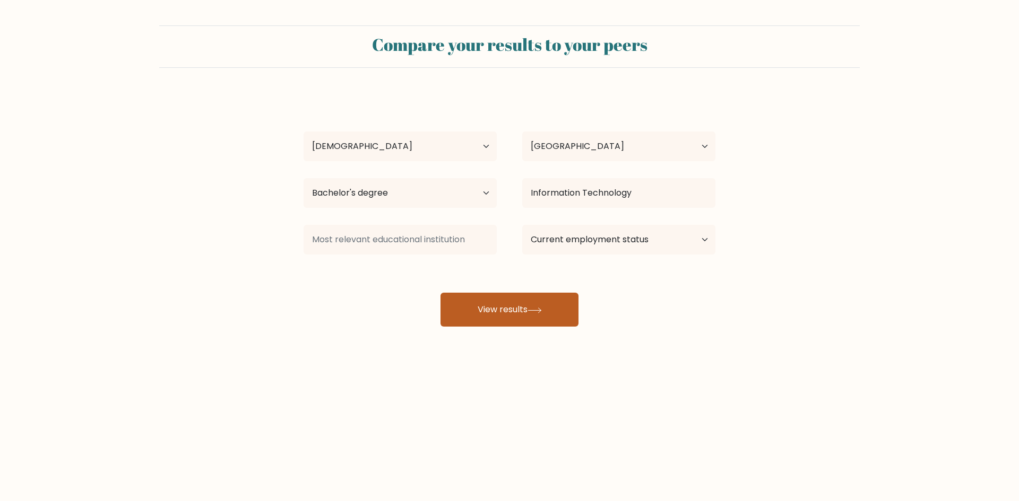
click at [478, 314] on button "View results" at bounding box center [509, 310] width 138 height 34
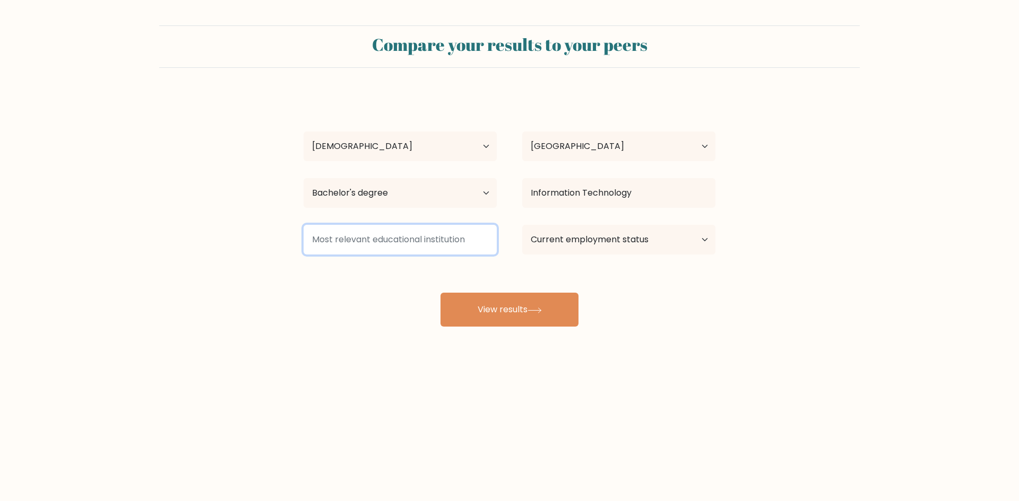
click at [430, 247] on input at bounding box center [400, 240] width 193 height 30
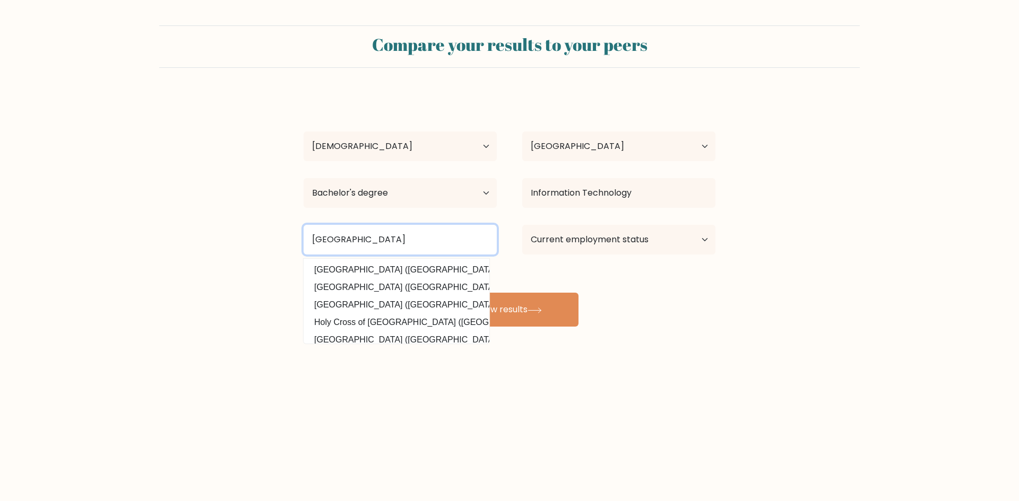
type input "Davao Oriental State University"
click at [491, 364] on div "Compare your results to your peers Justhine Orias Age Under 18 years old 18-24 …" at bounding box center [509, 201] width 1019 height 402
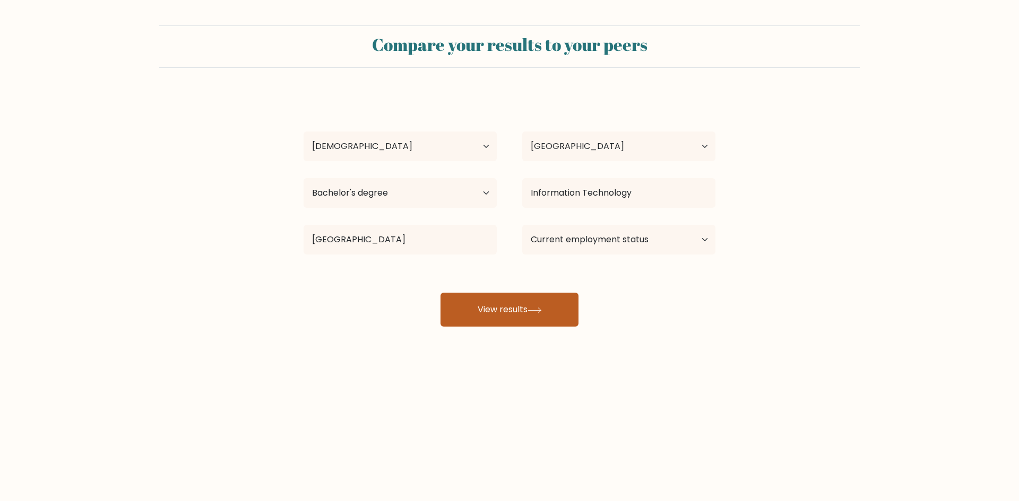
click at [511, 315] on button "View results" at bounding box center [509, 310] width 138 height 34
click at [628, 235] on select "Current employment status Employed Student Retired Other / prefer not to answer" at bounding box center [618, 240] width 193 height 30
select select "other"
click at [522, 225] on select "Current employment status Employed Student Retired Other / prefer not to answer" at bounding box center [618, 240] width 193 height 30
click at [512, 315] on button "View results" at bounding box center [509, 310] width 138 height 34
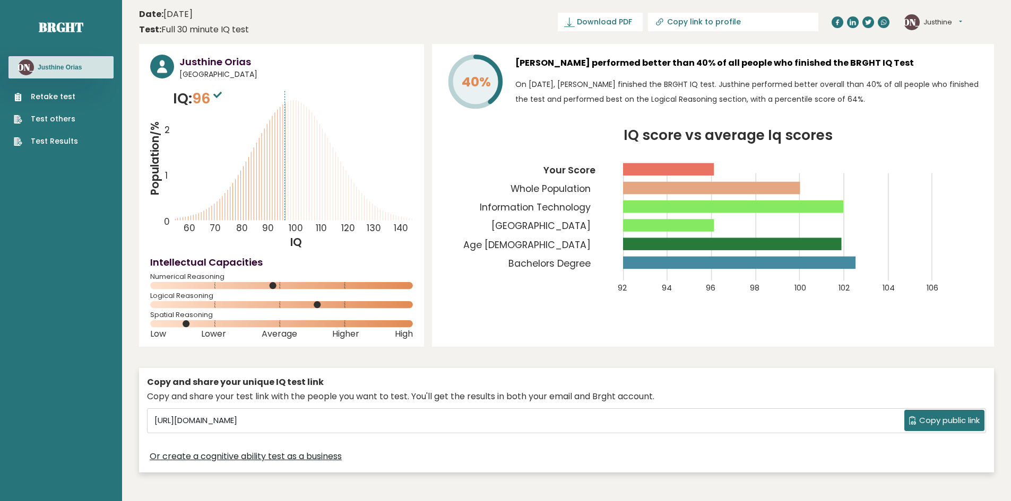
click at [411, 53] on div "Justhine Orias [GEOGRAPHIC_DATA] IQ: 96 Population/% IQ 0 1 2 60 70 80 90 100 1…" at bounding box center [281, 195] width 285 height 303
